Goal: Information Seeking & Learning: Compare options

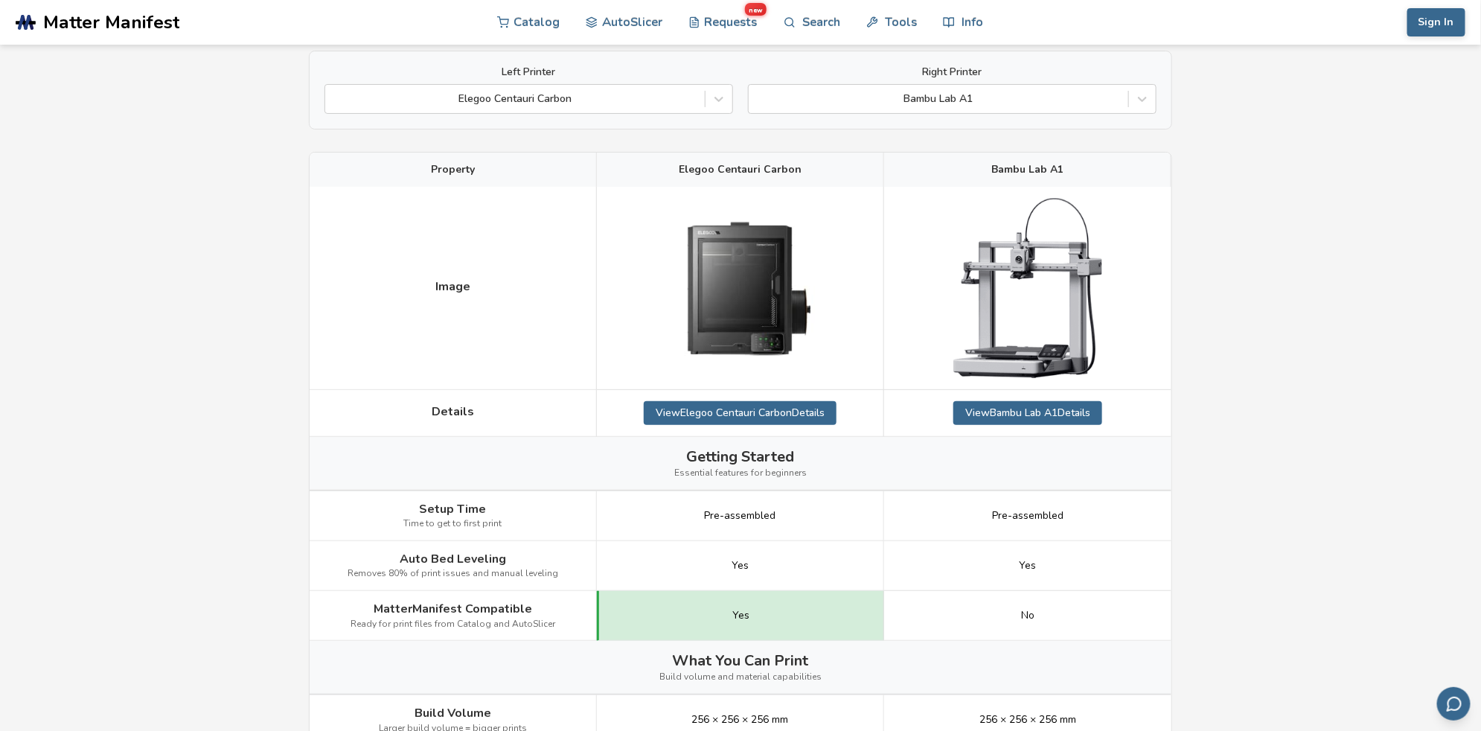
scroll to position [121, 0]
click at [763, 413] on link "View Elegoo Centauri Carbon Details" at bounding box center [740, 414] width 193 height 24
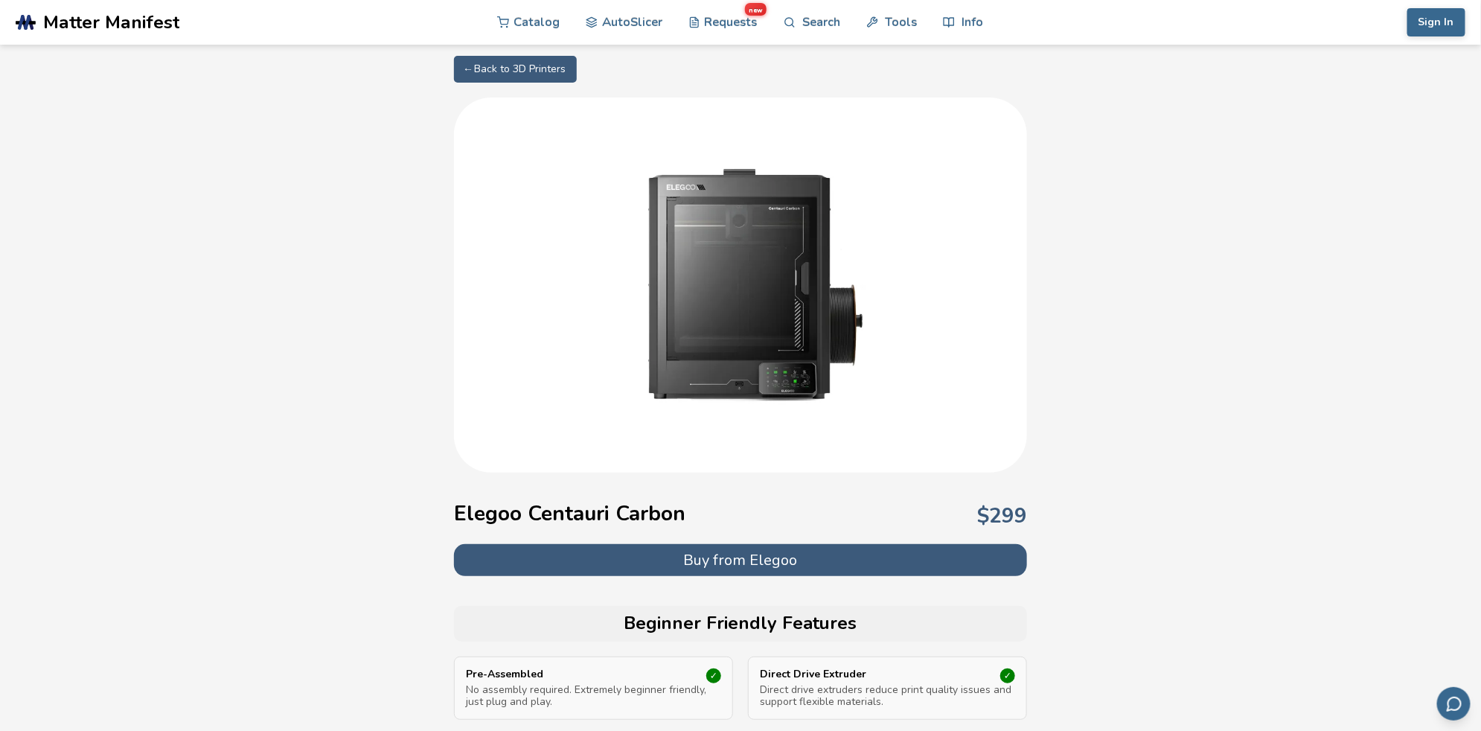
scroll to position [120, 0]
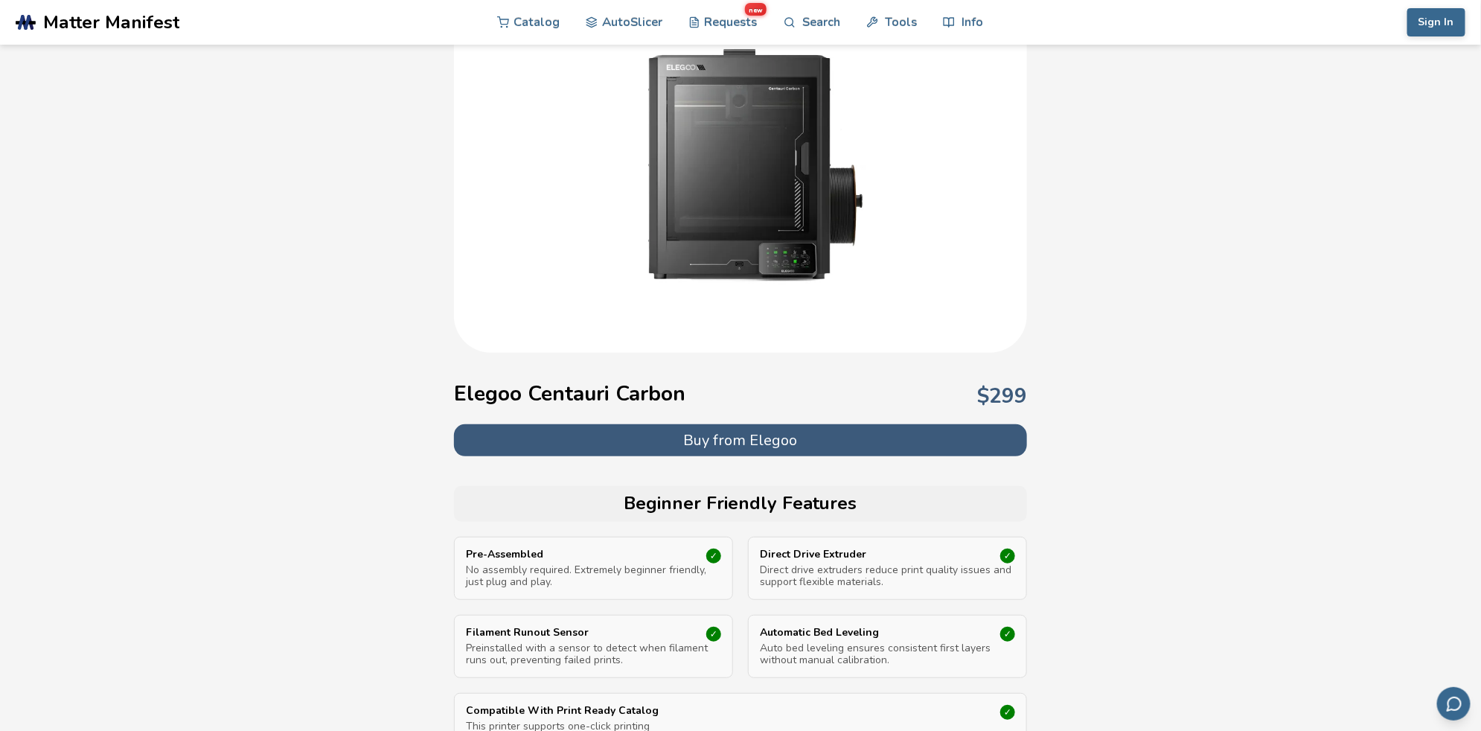
scroll to position [121, 0]
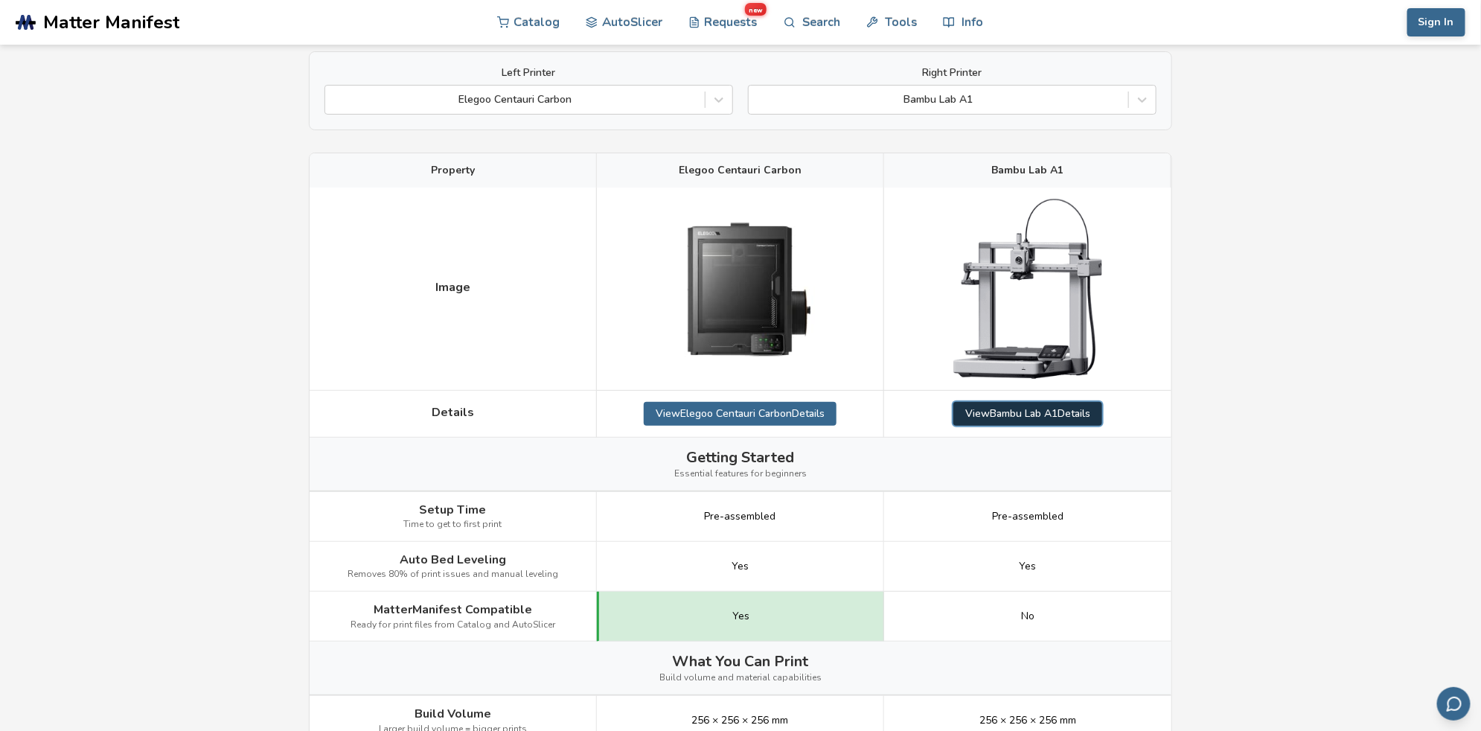
click at [998, 409] on link "View Bambu Lab A1 Details" at bounding box center [1027, 414] width 149 height 24
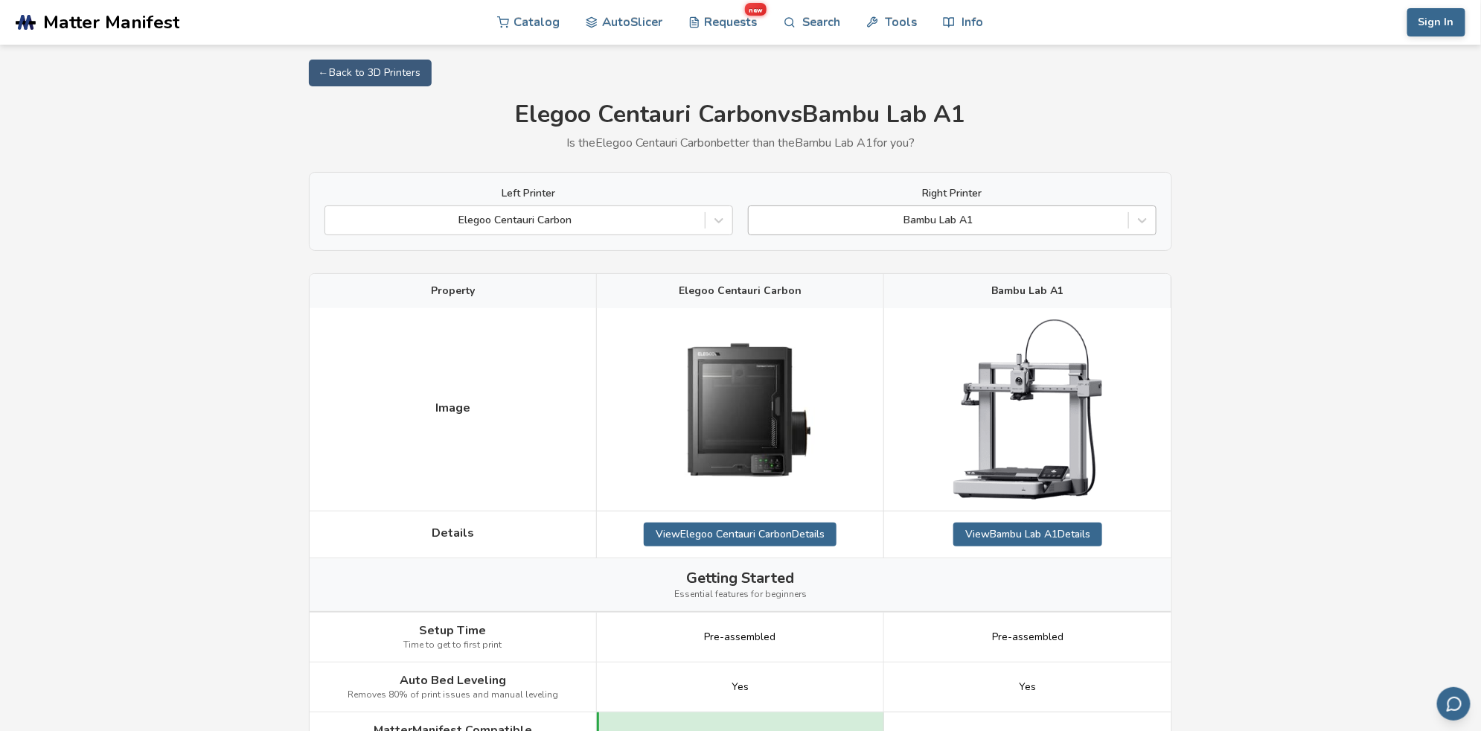
click at [1007, 227] on div at bounding box center [938, 220] width 365 height 15
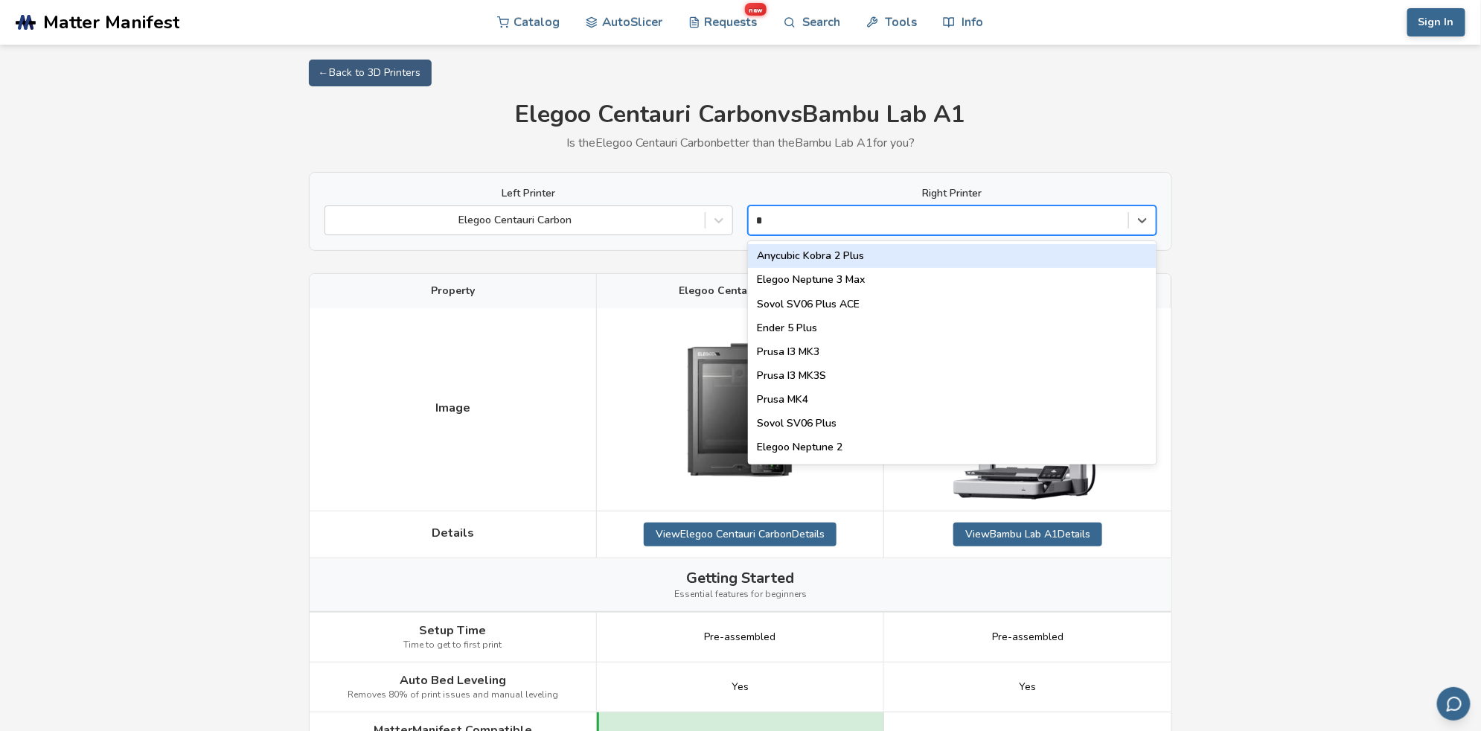
type input "**"
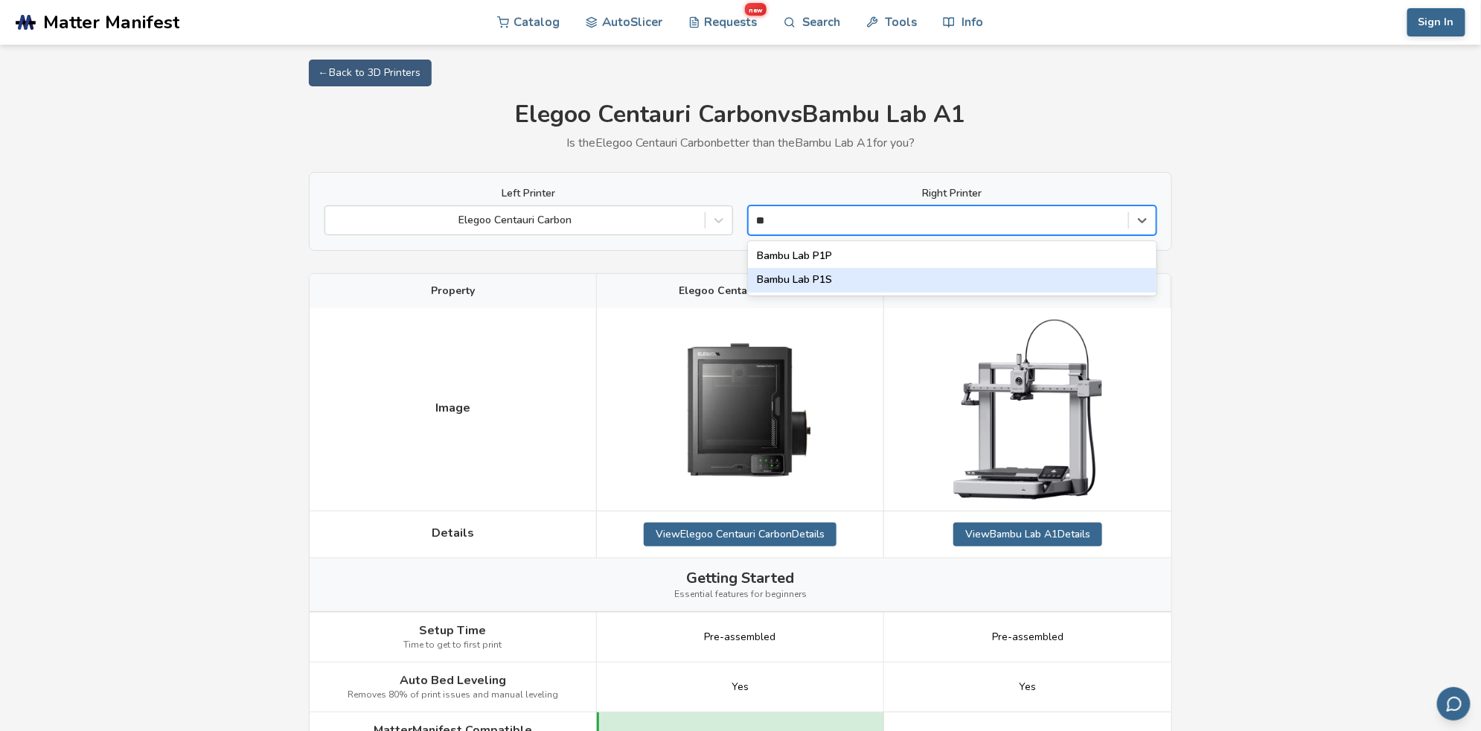
click at [850, 278] on div "Bambu Lab P1S" at bounding box center [952, 280] width 408 height 24
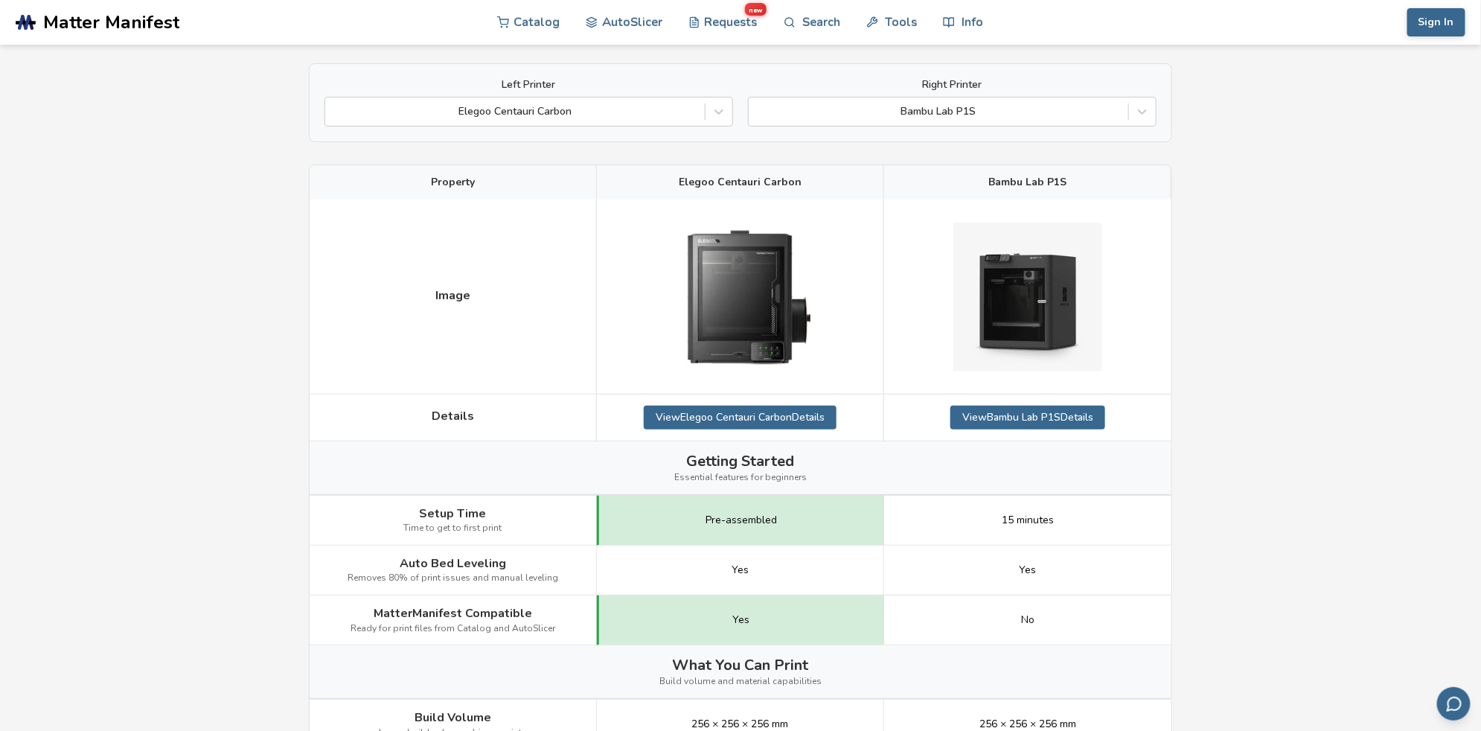
scroll to position [110, 0]
click at [1024, 114] on div at bounding box center [938, 110] width 365 height 15
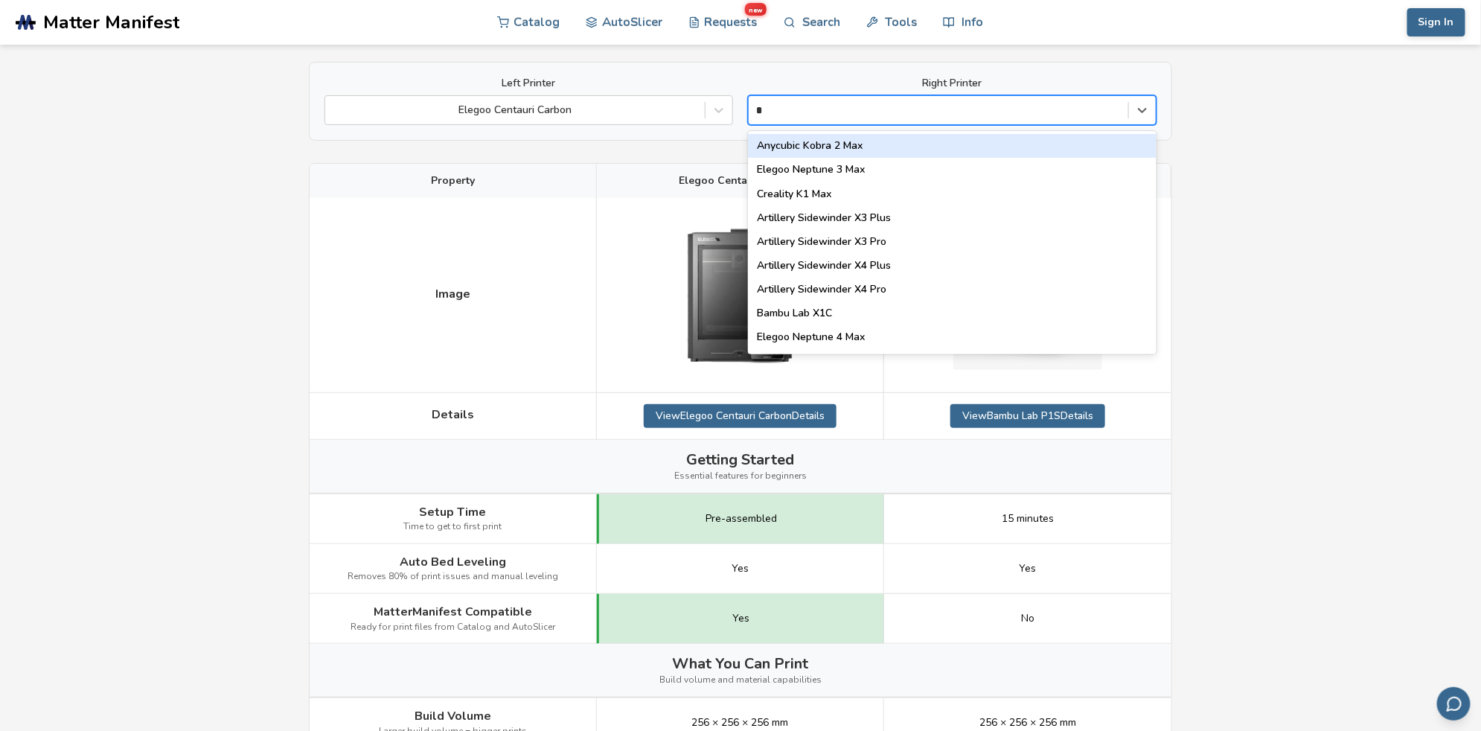
type input "**"
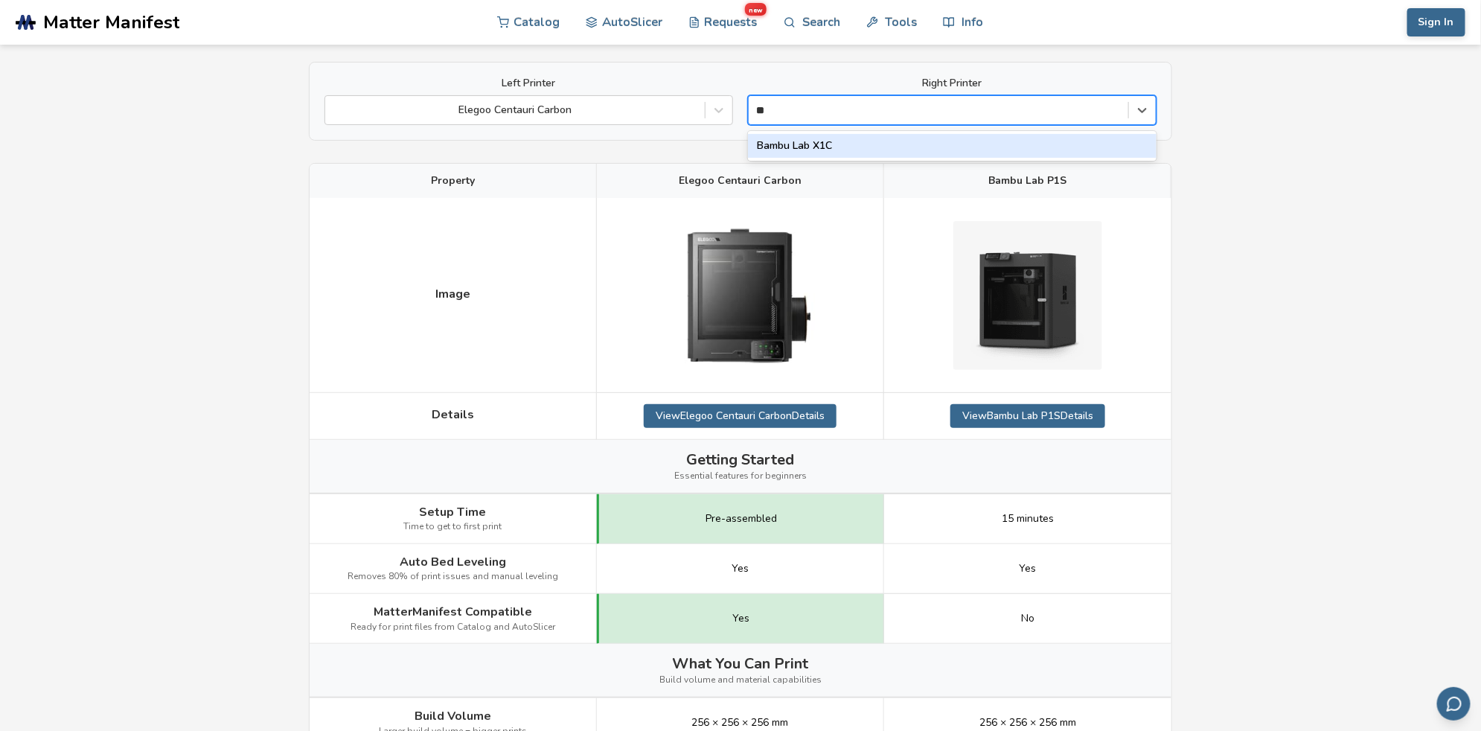
click at [909, 140] on div "Bambu Lab X1C" at bounding box center [952, 146] width 408 height 24
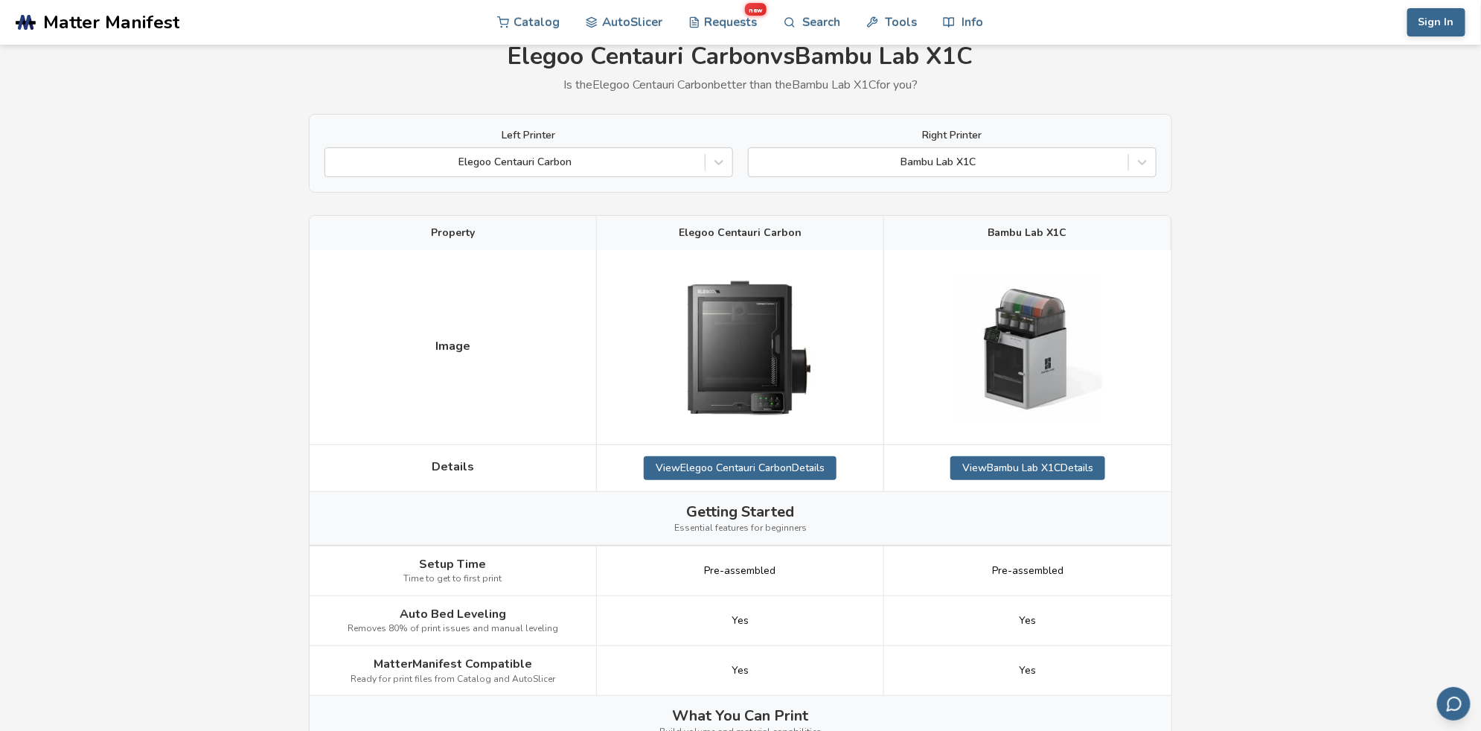
scroll to position [74, 0]
